Goal: Information Seeking & Learning: Learn about a topic

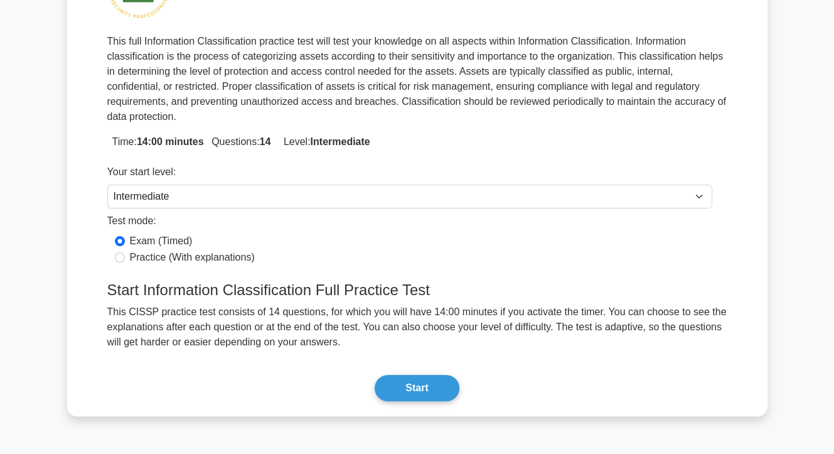
scroll to position [166, 0]
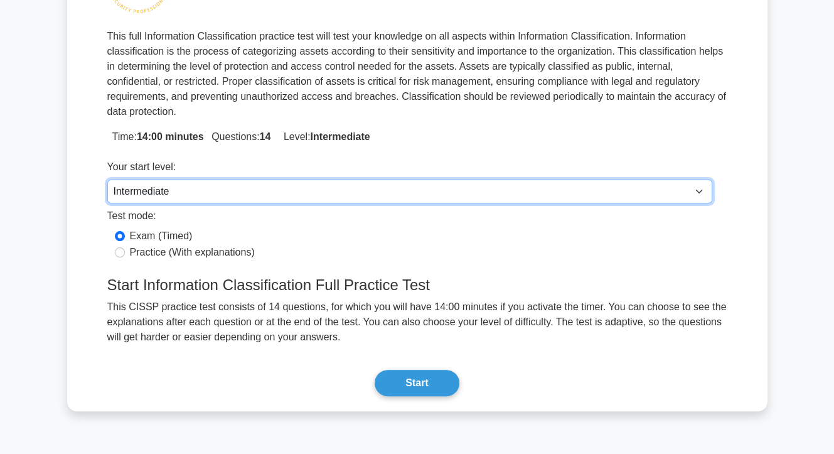
click at [249, 180] on select "Beginner Intermediate Expert" at bounding box center [409, 192] width 605 height 24
select select "beginner"
click at [107, 180] on select "Beginner Intermediate Expert" at bounding box center [409, 192] width 605 height 24
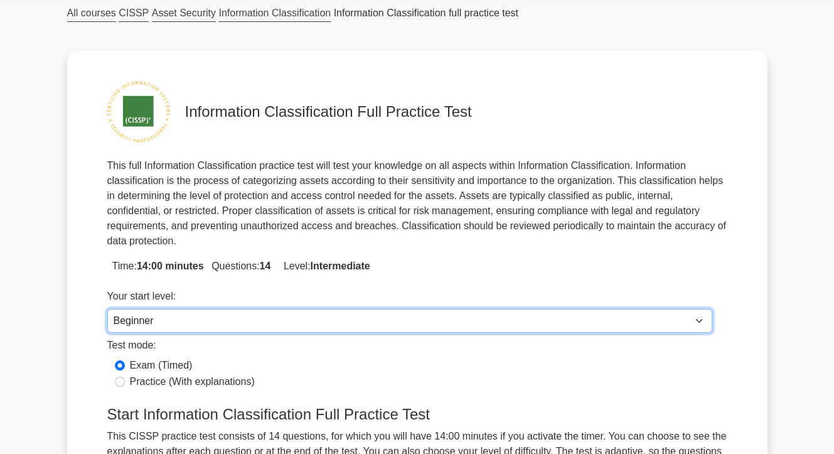
scroll to position [0, 0]
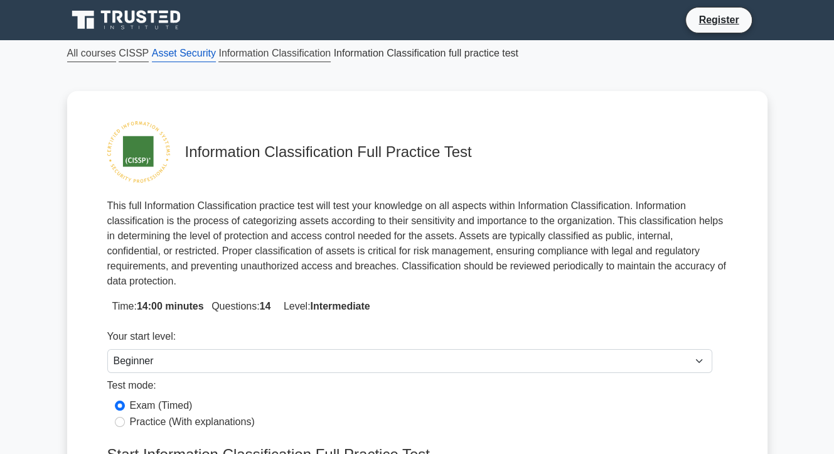
click at [170, 55] on link "Asset Security" at bounding box center [184, 53] width 64 height 17
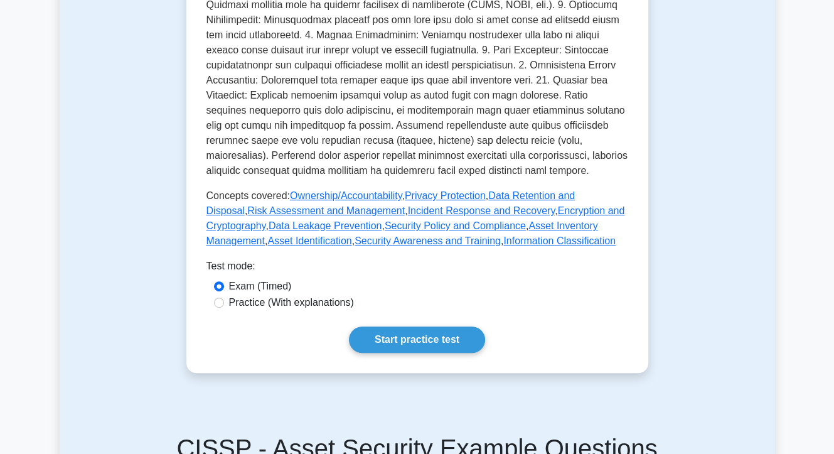
scroll to position [450, 0]
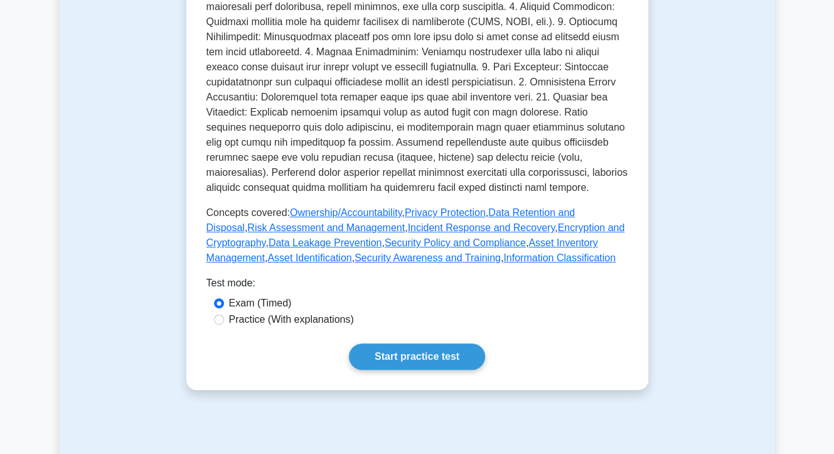
click at [303, 312] on label "Practice (With explanations)" at bounding box center [291, 319] width 125 height 15
click at [224, 315] on input "Practice (With explanations)" at bounding box center [219, 320] width 10 height 10
radio input "true"
click at [411, 343] on link "Start practice test" at bounding box center [417, 356] width 136 height 26
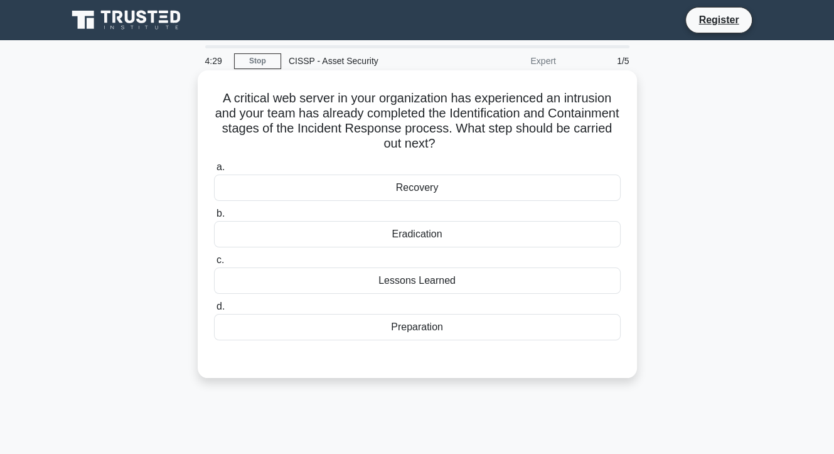
click at [404, 234] on div "Eradication" at bounding box center [417, 234] width 407 height 26
click at [214, 218] on input "b. Eradication" at bounding box center [214, 214] width 0 height 8
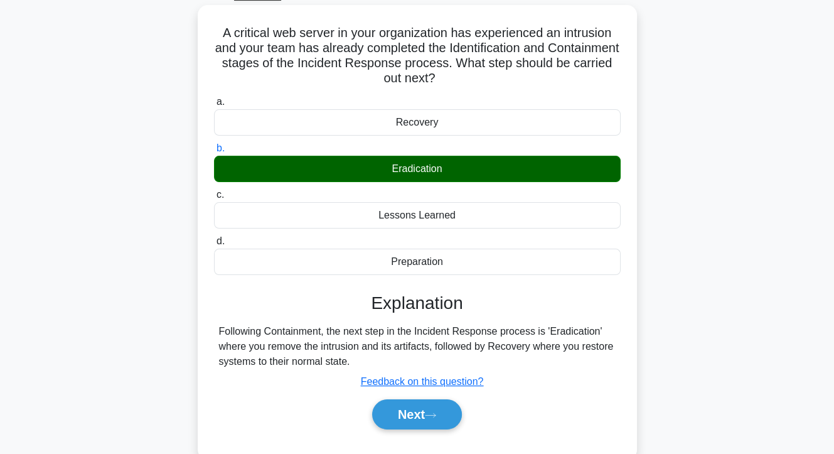
scroll to position [77, 0]
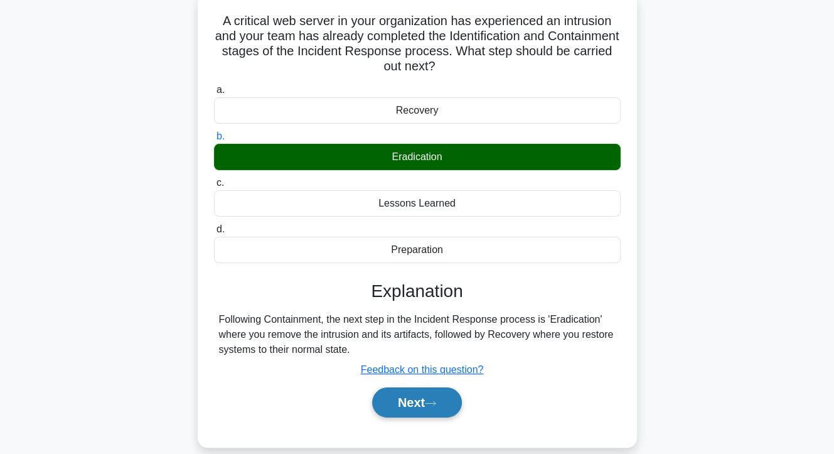
click at [388, 402] on button "Next" at bounding box center [417, 402] width 90 height 30
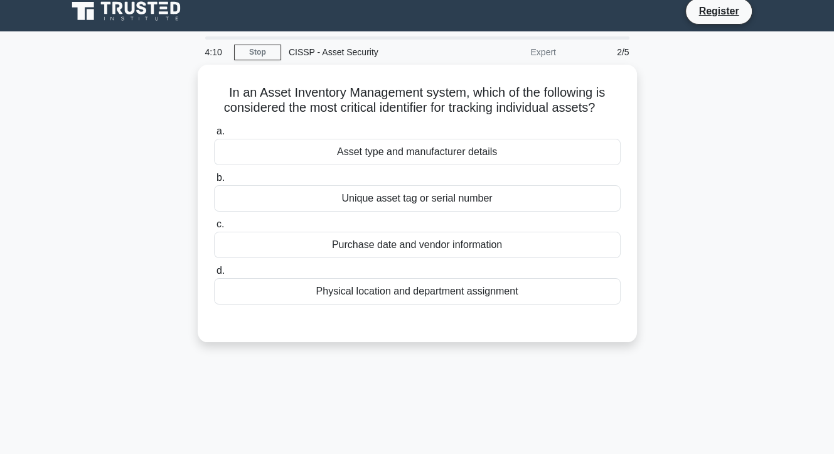
scroll to position [0, 0]
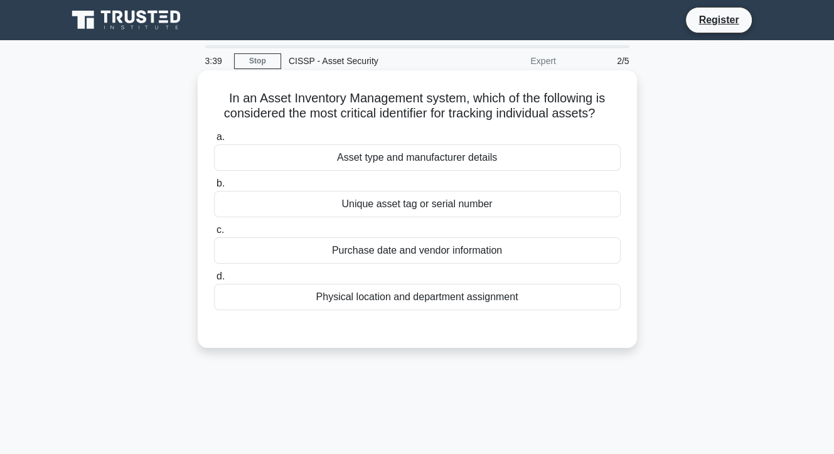
click at [384, 300] on div "Physical location and department assignment" at bounding box center [417, 297] width 407 height 26
click at [214, 281] on input "d. Physical location and department assignment" at bounding box center [214, 277] width 0 height 8
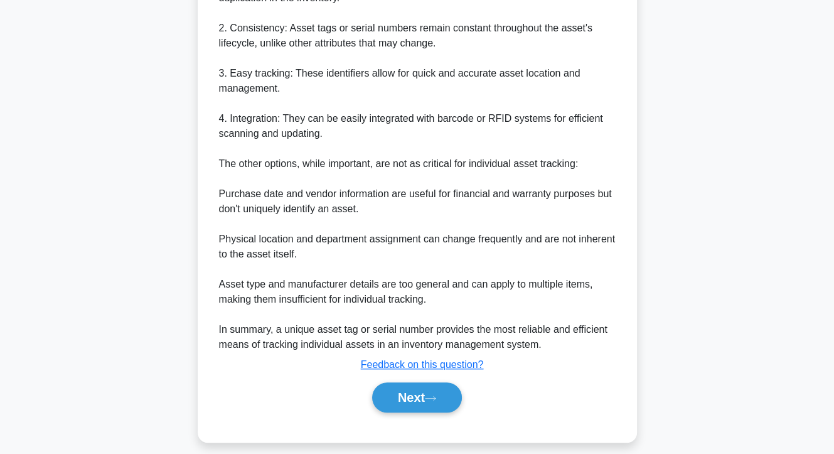
scroll to position [432, 0]
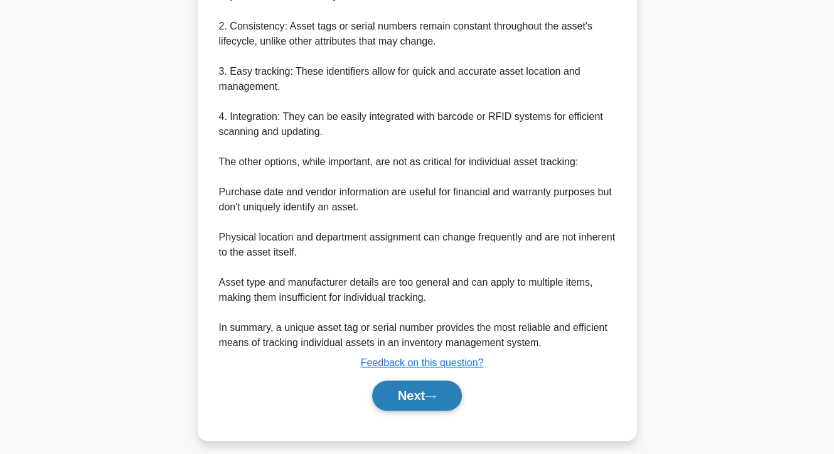
click at [415, 394] on button "Next" at bounding box center [417, 396] width 90 height 30
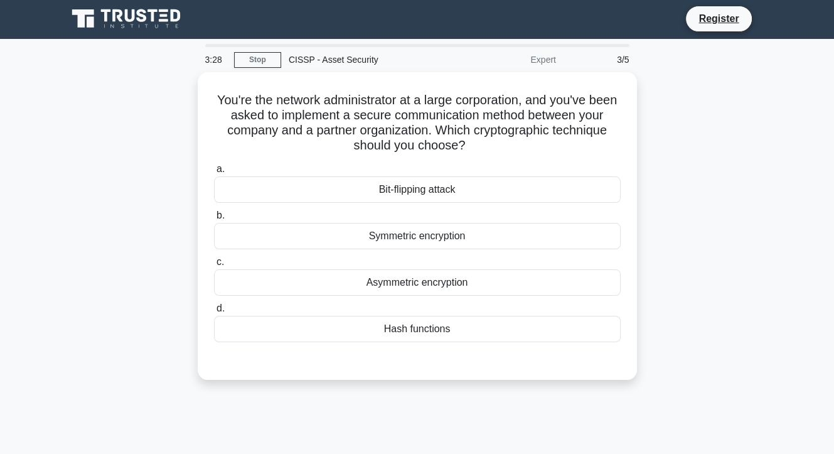
scroll to position [0, 0]
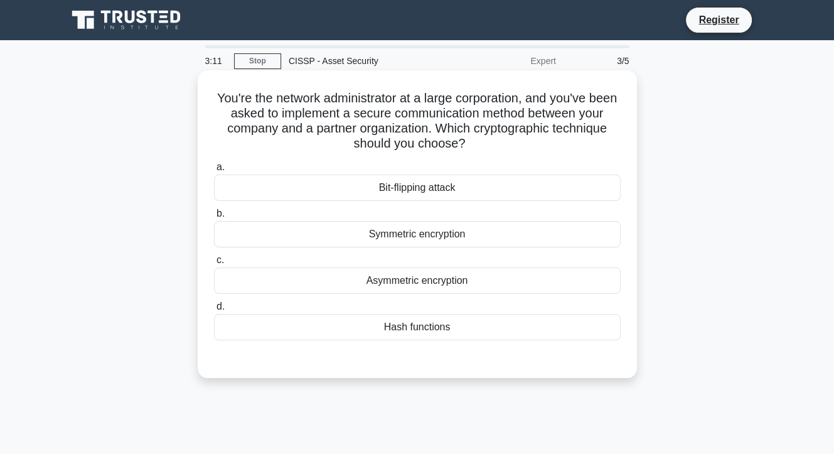
click at [402, 280] on div "Asymmetric encryption" at bounding box center [417, 280] width 407 height 26
click at [214, 264] on input "c. Asymmetric encryption" at bounding box center [214, 260] width 0 height 8
